Goal: Check status

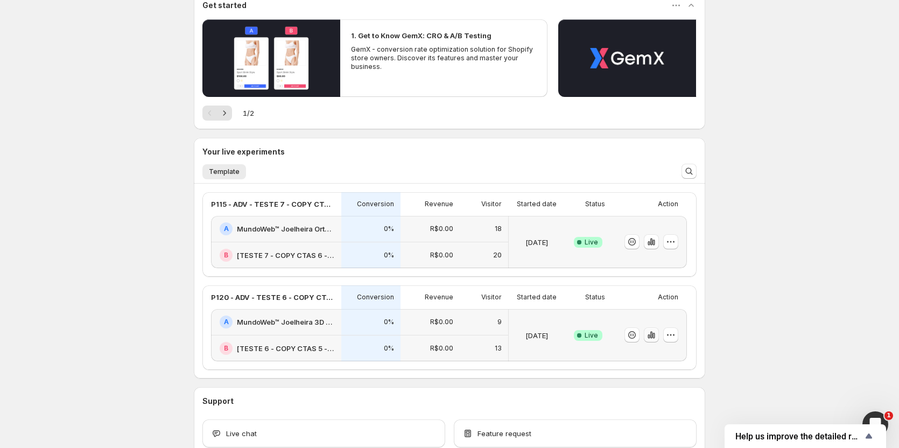
click at [653, 337] on icon "button" at bounding box center [652, 335] width 2 height 7
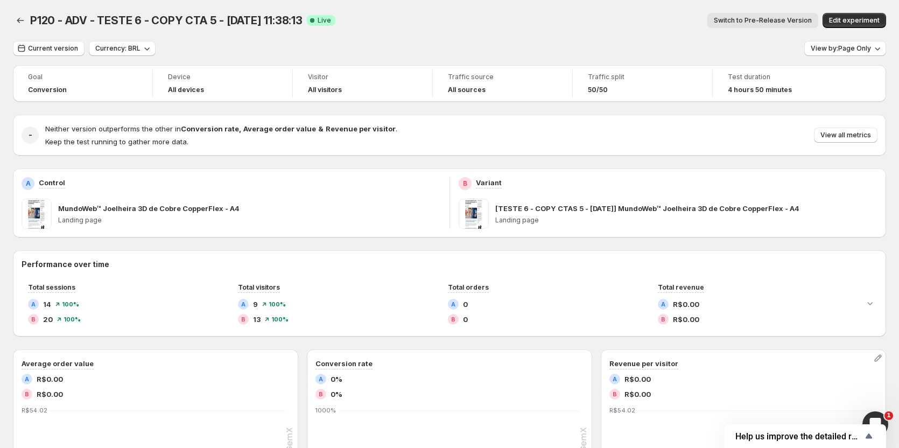
click at [786, 24] on span "Switch to Pre-Release Version" at bounding box center [763, 20] width 98 height 9
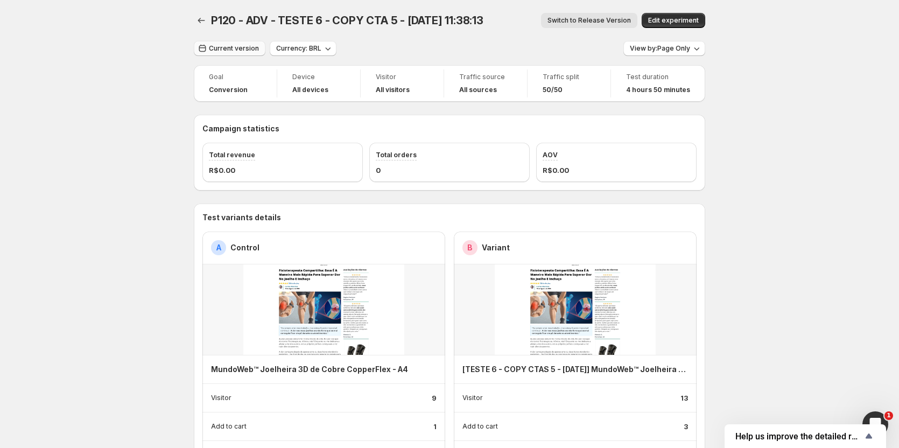
click at [226, 44] on button "Current version" at bounding box center [230, 48] width 72 height 15
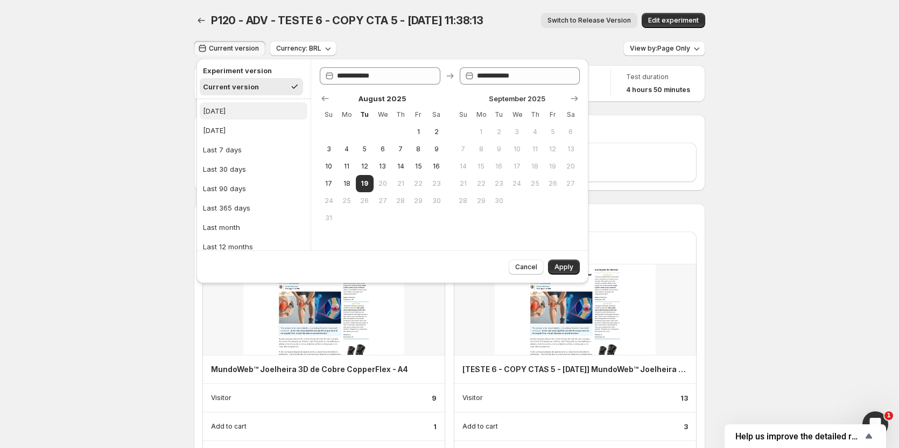
click at [226, 107] on button "[DATE]" at bounding box center [254, 110] width 108 height 17
click at [564, 266] on span "Apply" at bounding box center [564, 267] width 19 height 9
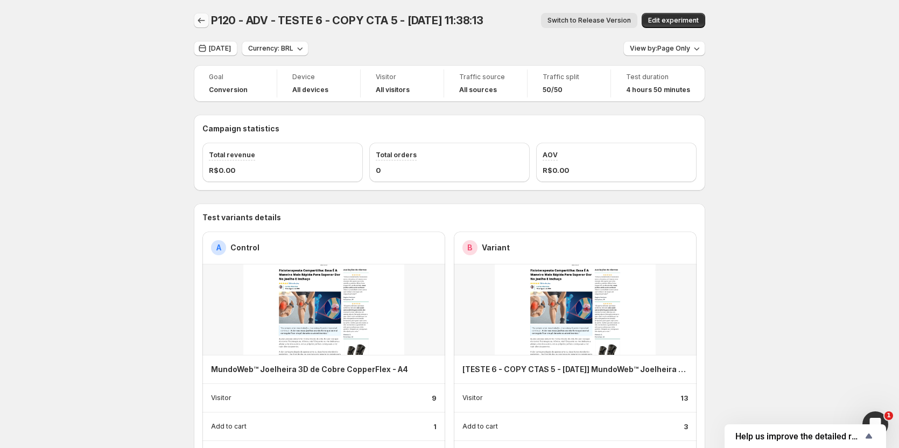
click at [202, 19] on icon "Back" at bounding box center [201, 20] width 11 height 11
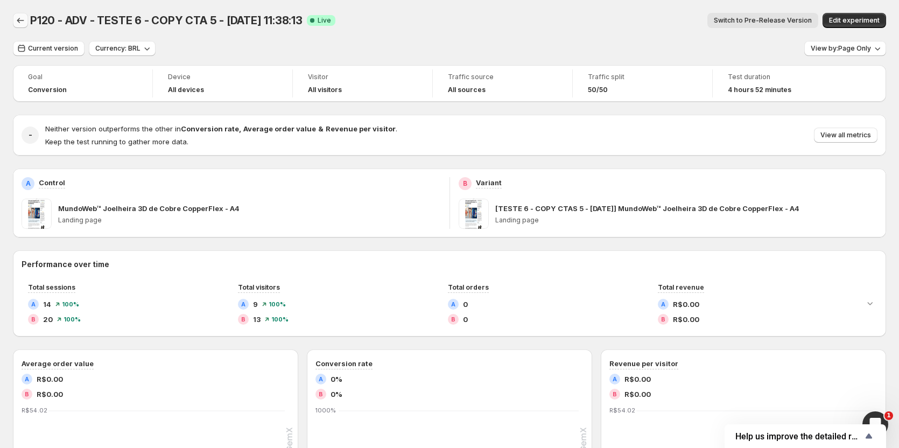
click at [17, 23] on icon "Back" at bounding box center [20, 20] width 11 height 11
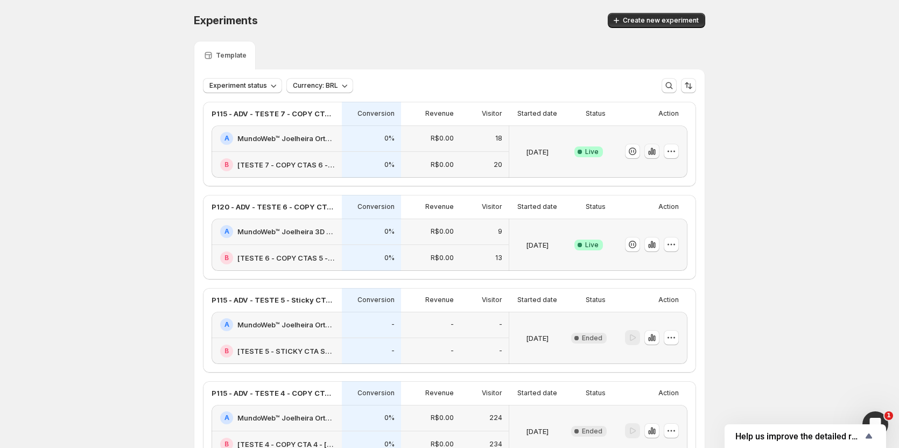
click at [658, 151] on icon "button" at bounding box center [652, 151] width 11 height 11
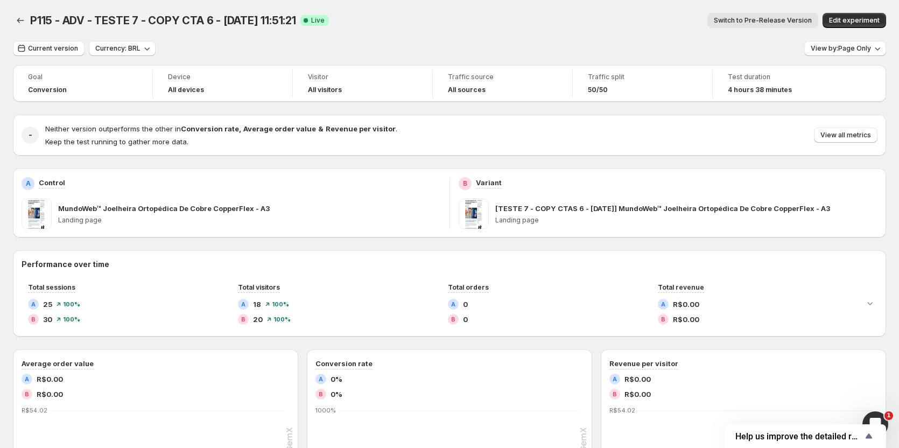
click at [760, 23] on span "Switch to Pre-Release Version" at bounding box center [763, 20] width 98 height 9
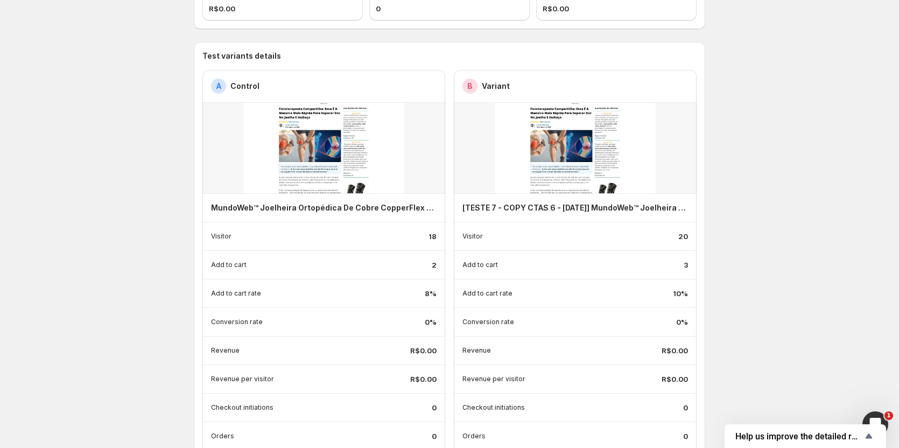
scroll to position [377, 0]
